Goal: Task Accomplishment & Management: Complete application form

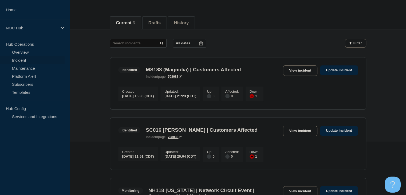
click at [0, 144] on aside "Home NOC Hub Hub Operations Overview Incident Maintenance Platform Alert Subscr…" at bounding box center [35, 97] width 70 height 195
click at [33, 66] on link "Maintenance" at bounding box center [32, 68] width 65 height 8
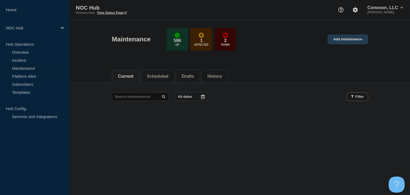
click at [344, 41] on link "Add maintenance" at bounding box center [347, 39] width 41 height 10
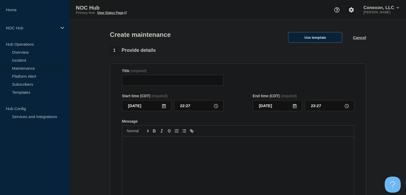
click at [328, 38] on button "Use template" at bounding box center [315, 37] width 54 height 11
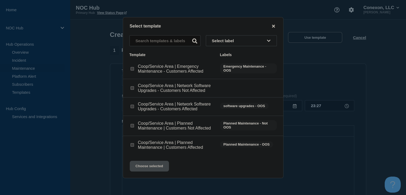
click at [130, 69] on input "Coop/Service Area | Emergency Maintenance - Customers Affected checkbox" at bounding box center [131, 68] width 3 height 3
checkbox input "true"
click at [151, 170] on button "Choose selected" at bounding box center [149, 165] width 39 height 11
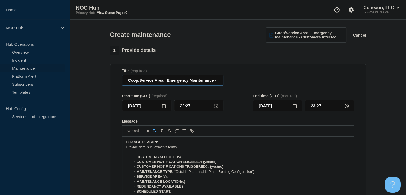
drag, startPoint x: 163, startPoint y: 81, endPoint x: 123, endPoint y: 83, distance: 40.0
click at [123, 83] on input "Coop/Service Area | Emergency Maintenance - Customers Affected" at bounding box center [172, 80] width 101 height 11
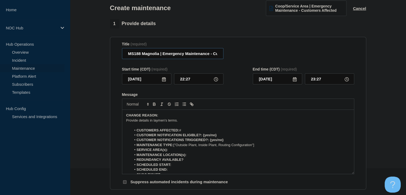
type input "MS188 Magnolia | Emergency Maintenance - Customers Affected"
click at [162, 81] on icon at bounding box center [164, 79] width 4 height 4
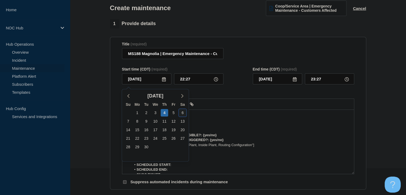
click at [182, 114] on div "6" at bounding box center [182, 112] width 7 height 7
type input "[DATE]"
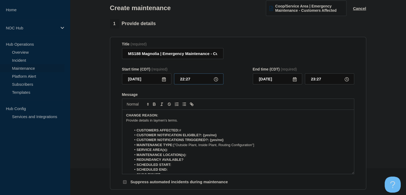
click at [186, 81] on input "22:27" at bounding box center [198, 78] width 49 height 11
type input "00:00"
click at [318, 81] on input "01:00" at bounding box center [328, 78] width 49 height 11
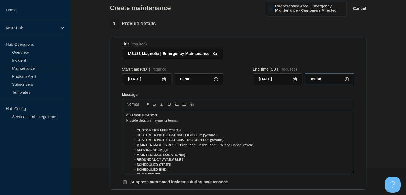
click at [318, 81] on input "01:00" at bounding box center [328, 78] width 49 height 11
type input "06:00"
drag, startPoint x: 218, startPoint y: 136, endPoint x: 204, endPoint y: 138, distance: 14.2
click at [204, 137] on li "CUSTOMER NOTIFICATION ELIGIBLE?: {yes/no}" at bounding box center [240, 135] width 218 height 5
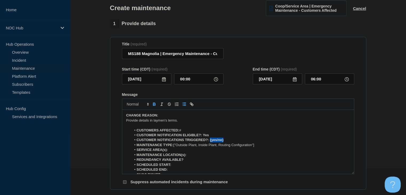
drag, startPoint x: 224, startPoint y: 141, endPoint x: 210, endPoint y: 143, distance: 14.5
click at [210, 142] on li "CUSTOMER NOTIFICATIONS TRIGGERED?: {yes/no}" at bounding box center [240, 139] width 218 height 5
drag, startPoint x: 262, startPoint y: 146, endPoint x: 198, endPoint y: 147, distance: 64.0
click at [198, 147] on li "MAINTENANCE TYPE: ["Outside Plant, Inside Plant, Routing Configuration"]" at bounding box center [240, 144] width 218 height 5
click at [176, 146] on li "MAINTENANCE TYPE: ["Outside Plant" at bounding box center [240, 144] width 218 height 5
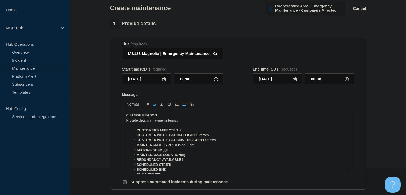
click at [179, 151] on li "SERVICE AREA(s):" at bounding box center [240, 149] width 218 height 5
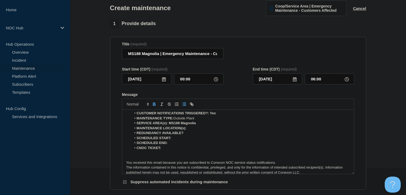
click at [190, 128] on li "MAINTENANCE LOCATION(s):" at bounding box center [240, 128] width 218 height 5
click at [236, 133] on li "REDUNDANCY AVAILABLE?" at bounding box center [240, 132] width 218 height 5
click at [235, 130] on li "MAINTENANCE LOCATION(s): [PERSON_NAME], and potentially" at bounding box center [240, 128] width 218 height 5
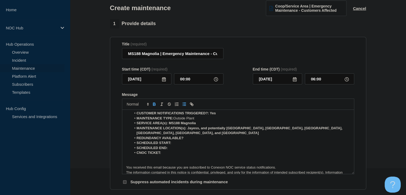
click at [233, 140] on li "REDUNDANCY AVAILABLE?" at bounding box center [240, 137] width 218 height 5
click at [217, 143] on li "SCHEDULED START:" at bounding box center [240, 142] width 218 height 5
drag, startPoint x: 191, startPoint y: 139, endPoint x: 184, endPoint y: 139, distance: 6.7
click at [184, 139] on li "REDUNDANCY AVAILABLE? Yes" at bounding box center [240, 137] width 218 height 5
click at [153, 106] on icon "Toggle bold text" at bounding box center [154, 104] width 5 height 5
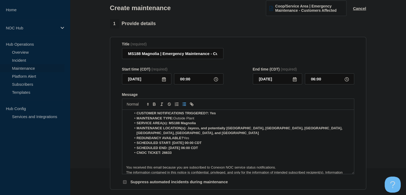
drag, startPoint x: 211, startPoint y: 144, endPoint x: 172, endPoint y: 144, distance: 38.9
click at [172, 144] on li "SCHEDULED START: [DATE] 00:00 CDT" at bounding box center [240, 142] width 218 height 5
click at [152, 105] on icon "Toggle bold text" at bounding box center [154, 104] width 5 height 5
drag, startPoint x: 208, startPoint y: 149, endPoint x: 168, endPoint y: 150, distance: 39.2
click at [168, 150] on li "SCHEDULED END: [DATE] 06:00 CDT" at bounding box center [240, 147] width 218 height 5
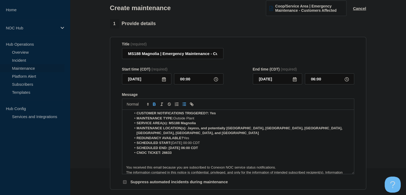
click at [155, 105] on icon "Toggle bold text" at bounding box center [154, 104] width 2 height 1
drag, startPoint x: 174, startPoint y: 155, endPoint x: 161, endPoint y: 155, distance: 13.1
click at [161, 155] on li "CNOC TICKET: 26633" at bounding box center [240, 152] width 218 height 5
click at [153, 104] on icon "Toggle bold text" at bounding box center [154, 103] width 2 height 1
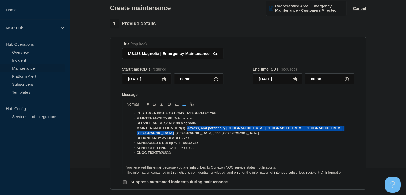
drag, startPoint x: 189, startPoint y: 136, endPoint x: 187, endPoint y: 130, distance: 6.1
click at [187, 130] on li "MAINTENANCE LOCATION(s): Jayess, and potentially [GEOGRAPHIC_DATA], [GEOGRAPHIC…" at bounding box center [240, 131] width 218 height 10
click at [152, 105] on icon "Toggle bold text" at bounding box center [154, 104] width 5 height 5
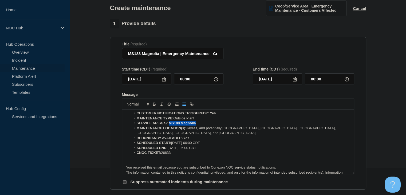
drag, startPoint x: 200, startPoint y: 125, endPoint x: 169, endPoint y: 125, distance: 31.5
click at [169, 125] on li "SERVICE AREA(s): MS188 Magnolia" at bounding box center [240, 123] width 218 height 5
click at [152, 105] on icon "Toggle bold text" at bounding box center [154, 104] width 5 height 5
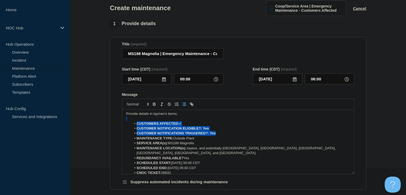
scroll to position [0, 0]
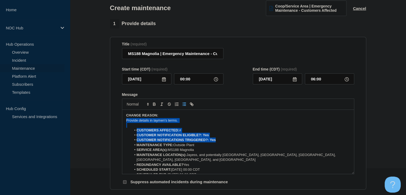
drag, startPoint x: 219, startPoint y: 114, endPoint x: 210, endPoint y: 114, distance: 8.8
click at [210, 114] on div "CHANGE REASON: ﻿Provide details in laymen's terms. CUSTOMERS AFFECTED: # CUSTOM…" at bounding box center [237, 142] width 231 height 64
click at [218, 134] on li "CUSTOMER NOTIFICATION ELIGIBLE?: Yes" at bounding box center [240, 135] width 218 height 5
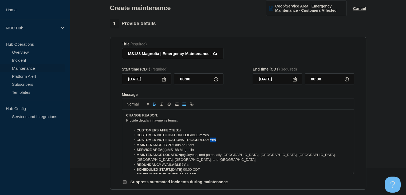
drag, startPoint x: 218, startPoint y: 142, endPoint x: 210, endPoint y: 141, distance: 8.3
click at [210, 141] on li "CUSTOMER NOTIFICATIONS TRIGGERED?: Yes" at bounding box center [240, 139] width 218 height 5
click at [153, 106] on icon "Toggle bold text" at bounding box center [154, 104] width 5 height 5
drag, startPoint x: 209, startPoint y: 136, endPoint x: 203, endPoint y: 136, distance: 6.1
click at [203, 136] on li "CUSTOMER NOTIFICATION ELIGIBLE?: Yes" at bounding box center [240, 135] width 218 height 5
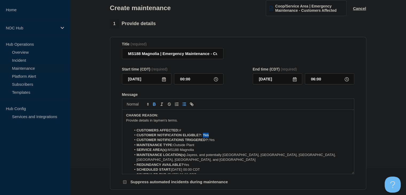
click at [156, 106] on icon "Toggle bold text" at bounding box center [154, 104] width 5 height 5
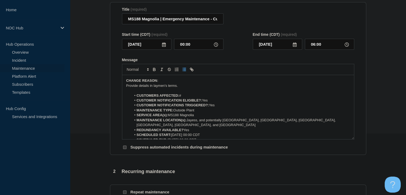
scroll to position [133, 0]
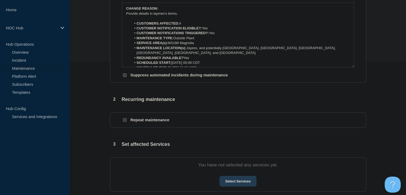
click at [240, 181] on button "Select Services" at bounding box center [237, 180] width 37 height 11
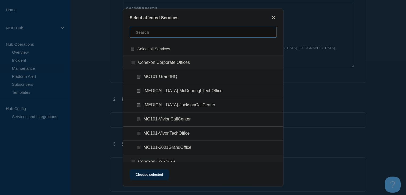
click at [173, 36] on input "text" at bounding box center [203, 32] width 147 height 11
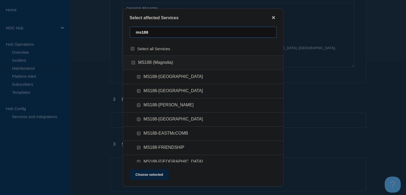
type input "ms188"
click at [139, 92] on input "MS188-BROOKHAVEN checkbox" at bounding box center [138, 90] width 3 height 3
checkbox input "true"
click at [138, 119] on input "MS188-EASTLINCOLN checkbox" at bounding box center [138, 118] width 3 height 3
checkbox input "true"
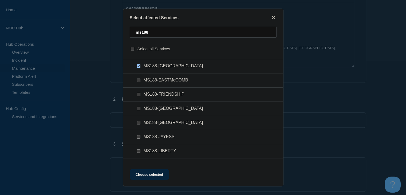
scroll to position [53, 0]
click at [137, 94] on input "MS188-FRIENDSHIP checkbox" at bounding box center [138, 93] width 3 height 3
checkbox input "true"
click at [139, 121] on input "MS188-HOLMESVILLE checkbox" at bounding box center [138, 122] width 3 height 3
checkbox input "true"
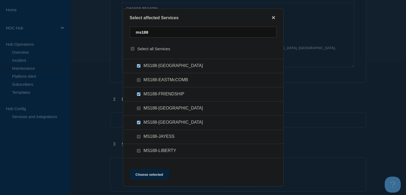
click at [140, 138] on input "MS188-JAYESS checkbox" at bounding box center [138, 136] width 3 height 3
checkbox input "true"
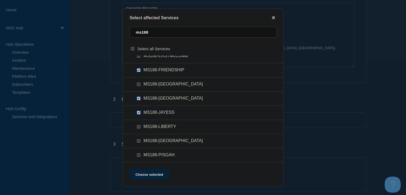
scroll to position [107, 0]
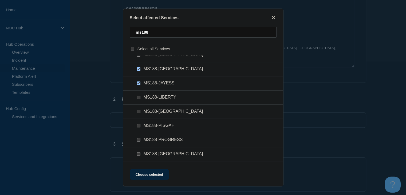
click at [140, 111] on input "MS188-NORFIELD checkbox" at bounding box center [138, 111] width 3 height 3
checkbox input "true"
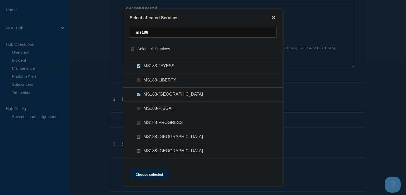
scroll to position [133, 0]
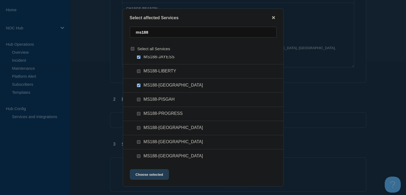
click at [150, 172] on button "Choose selected" at bounding box center [149, 174] width 39 height 11
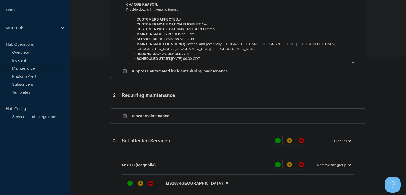
scroll to position [240, 0]
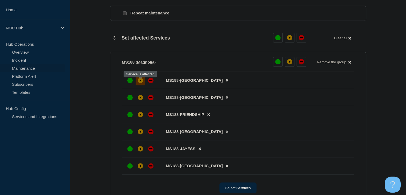
click at [141, 82] on div "affected" at bounding box center [140, 80] width 5 height 5
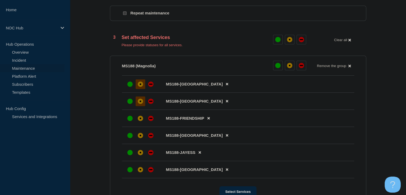
click at [141, 102] on div "affected" at bounding box center [140, 100] width 5 height 5
click at [142, 121] on div "affected" at bounding box center [140, 117] width 5 height 5
click at [141, 137] on div "affected" at bounding box center [140, 135] width 5 height 5
click at [147, 156] on div at bounding box center [151, 152] width 10 height 10
click at [141, 172] on div "affected" at bounding box center [140, 169] width 5 height 5
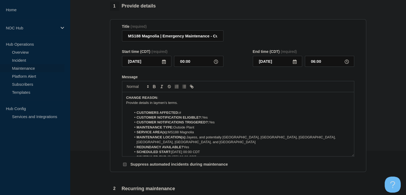
scroll to position [53, 0]
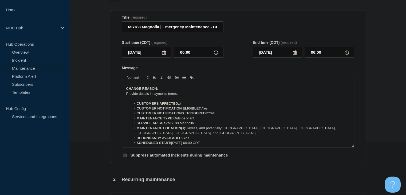
click at [186, 104] on li "CUSTOMERS AFFECTED: #" at bounding box center [240, 103] width 218 height 5
click at [275, 104] on li "CUSTOMERS AFFECTED: Expected affected is #196, but potentially up to #3," at bounding box center [240, 103] width 218 height 5
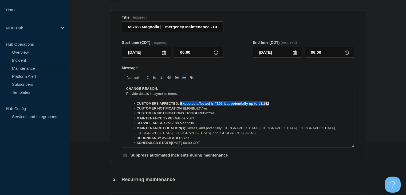
drag, startPoint x: 248, startPoint y: 107, endPoint x: 180, endPoint y: 105, distance: 68.6
click at [180, 105] on li "CUSTOMERS AFFECTED: Expected affected is #196, but potentially up to #3,142" at bounding box center [240, 103] width 218 height 5
click at [154, 78] on icon "Toggle bold text" at bounding box center [154, 77] width 5 height 5
click at [227, 114] on li "CUSTOMER NOTIFICATIONS TRIGGERED?: Yes" at bounding box center [240, 113] width 218 height 5
click at [161, 94] on p "﻿Provide details in laymen's terms." at bounding box center [237, 93] width 223 height 5
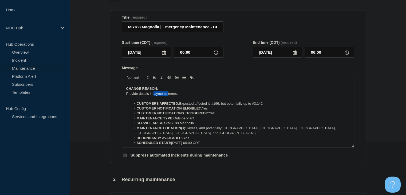
click at [161, 94] on p "﻿Provide details in laymen's terms." at bounding box center [237, 93] width 223 height 5
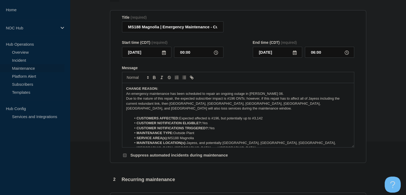
click at [168, 114] on p "Message" at bounding box center [237, 113] width 223 height 5
click at [167, 113] on p "Message" at bounding box center [237, 113] width 223 height 5
click at [303, 105] on p "Due to the nature of this repair, the expected subscriber impact is #196 ONTs; …" at bounding box center [237, 103] width 223 height 15
click at [164, 111] on p "Due to the nature of this repair, the expected subscriber impact is #196 ONTs; …" at bounding box center [237, 103] width 223 height 15
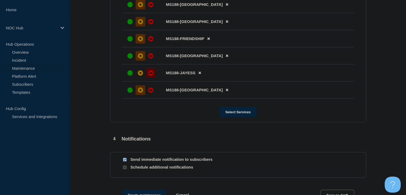
scroll to position [347, 0]
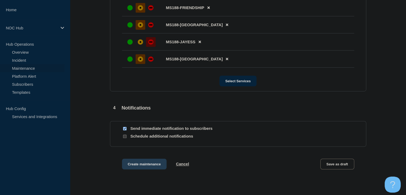
click at [134, 168] on button "Create maintenance" at bounding box center [144, 163] width 45 height 11
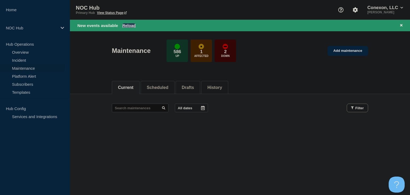
click at [134, 23] on button "Reload" at bounding box center [128, 25] width 13 height 5
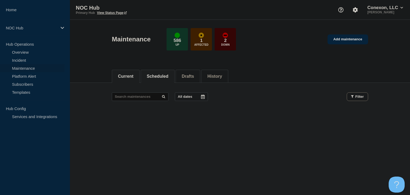
click at [159, 76] on button "Scheduled" at bounding box center [158, 76] width 22 height 5
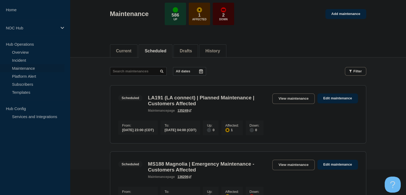
scroll to position [53, 0]
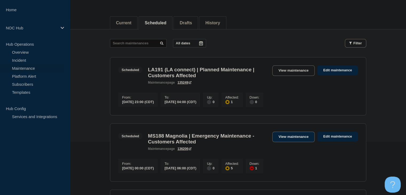
click at [280, 137] on link "View maintenance" at bounding box center [293, 136] width 42 height 10
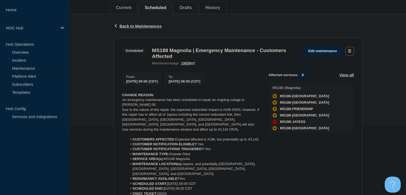
scroll to position [107, 0]
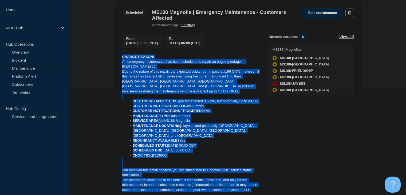
drag, startPoint x: 251, startPoint y: 183, endPoint x: 113, endPoint y: 59, distance: 185.6
click at [113, 59] on div "Back Back to Maintenances Scheduled MS188 Magnolia | Emergency Maintenance - Cu…" at bounding box center [238, 111] width 256 height 270
copy div "CHANGE REASON: An emergency maintenance has been scheduled to repair an ongoing…"
click at [89, 75] on div "Back Back to Maintenances Scheduled MS188 Magnolia | Emergency Maintenance - Cu…" at bounding box center [238, 111] width 336 height 270
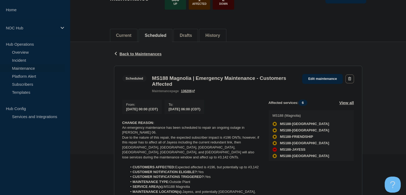
scroll to position [0, 0]
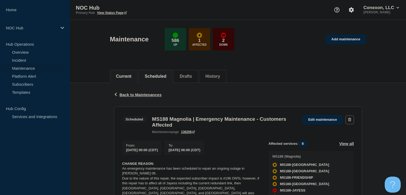
click at [117, 75] on button "Current" at bounding box center [123, 76] width 15 height 5
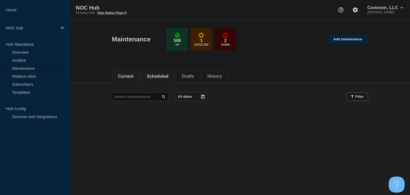
click at [161, 70] on li "Scheduled" at bounding box center [158, 76] width 34 height 13
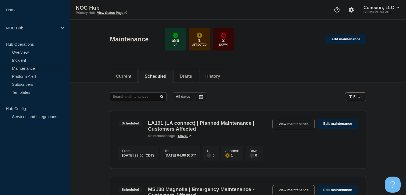
scroll to position [80, 0]
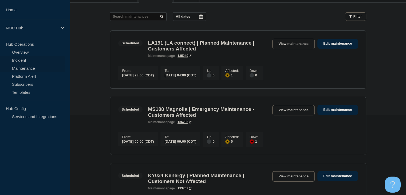
click at [37, 59] on link "Incident" at bounding box center [32, 60] width 65 height 8
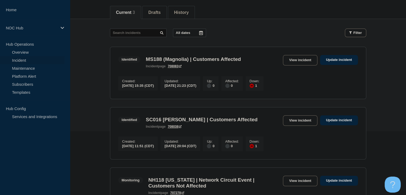
scroll to position [11, 0]
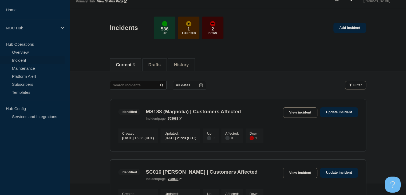
click at [296, 113] on link "View incident" at bounding box center [300, 112] width 34 height 10
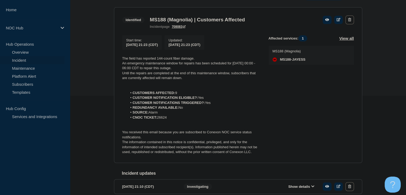
scroll to position [80, 0]
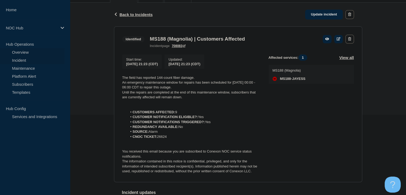
click at [33, 54] on link "Overview" at bounding box center [32, 52] width 65 height 8
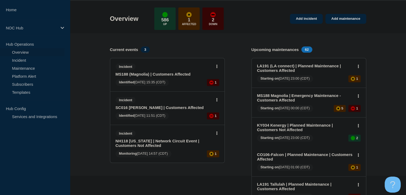
scroll to position [27, 0]
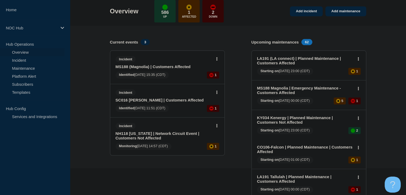
click at [146, 138] on link "NH118 [US_STATE] | Network Circuit Event | Customers Not Affected" at bounding box center [163, 135] width 96 height 9
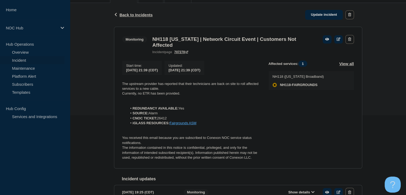
scroll to position [80, 0]
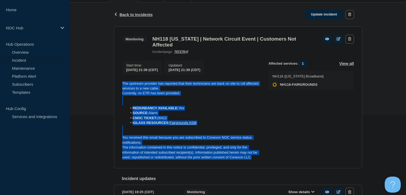
drag, startPoint x: 256, startPoint y: 162, endPoint x: 102, endPoint y: 81, distance: 174.0
copy div "The upstream provider has reported that their technicians are back on site to r…"
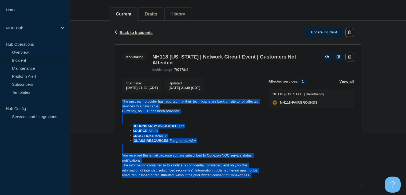
scroll to position [53, 0]
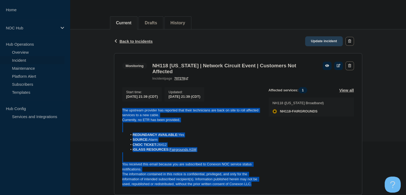
click at [312, 40] on link "Update incident" at bounding box center [324, 41] width 38 height 10
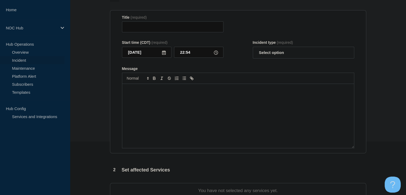
type input "NH118 [US_STATE] | Network Circuit Event | Customers Not Affected"
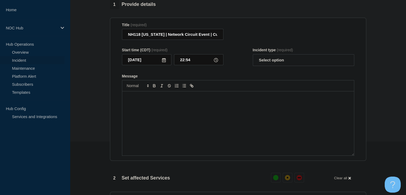
click at [186, 106] on div "Message" at bounding box center [237, 123] width 231 height 64
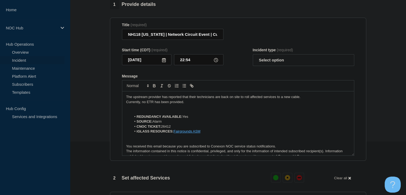
scroll to position [2, 0]
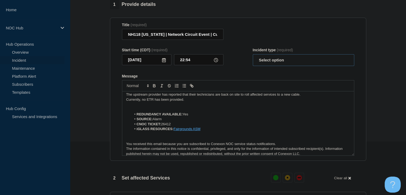
drag, startPoint x: 269, startPoint y: 62, endPoint x: 269, endPoint y: 69, distance: 6.1
click at [269, 62] on select "Select option Investigating Identified Monitoring Resolved" at bounding box center [302, 60] width 101 height 12
select select "monitoring"
click at [252, 57] on select "Select option Investigating Identified Monitoring Resolved" at bounding box center [302, 60] width 101 height 12
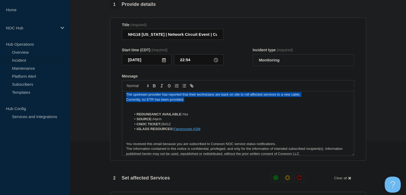
scroll to position [0, 0]
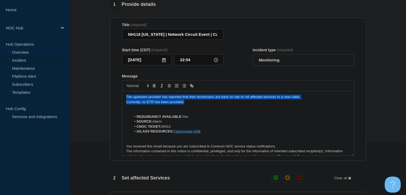
drag, startPoint x: 193, startPoint y: 104, endPoint x: 67, endPoint y: 85, distance: 127.1
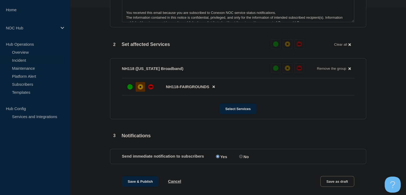
scroll to position [213, 0]
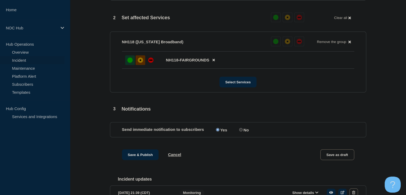
click at [129, 63] on div "up" at bounding box center [129, 59] width 5 height 5
click at [141, 156] on button "Save & Publish" at bounding box center [140, 154] width 37 height 11
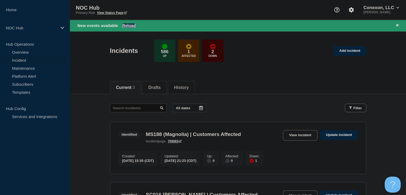
click at [127, 25] on button "Reload" at bounding box center [128, 25] width 13 height 5
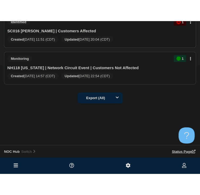
scroll to position [71, 0]
